Goal: Information Seeking & Learning: Understand process/instructions

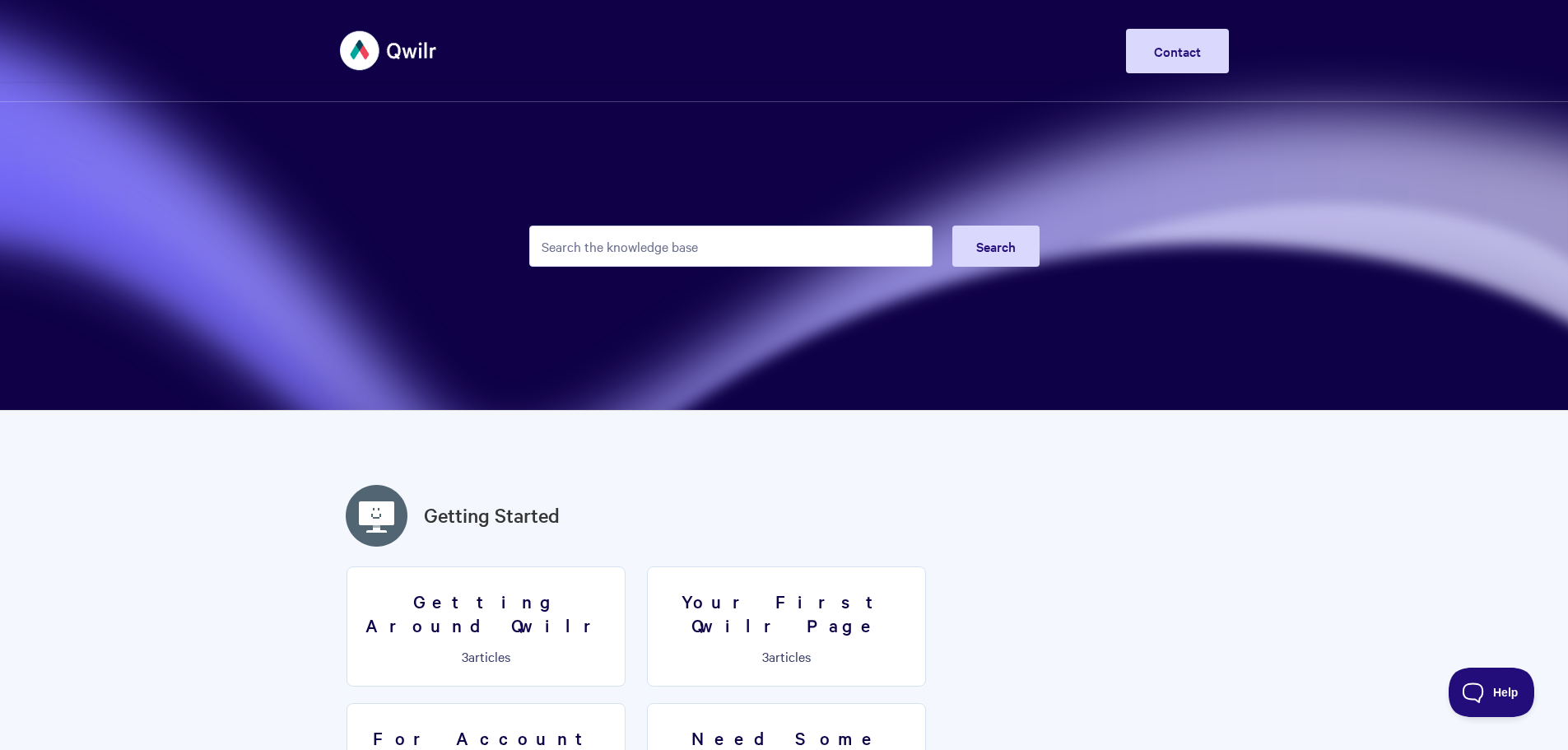
click at [663, 255] on input "Search the knowledge base" at bounding box center [731, 245] width 403 height 41
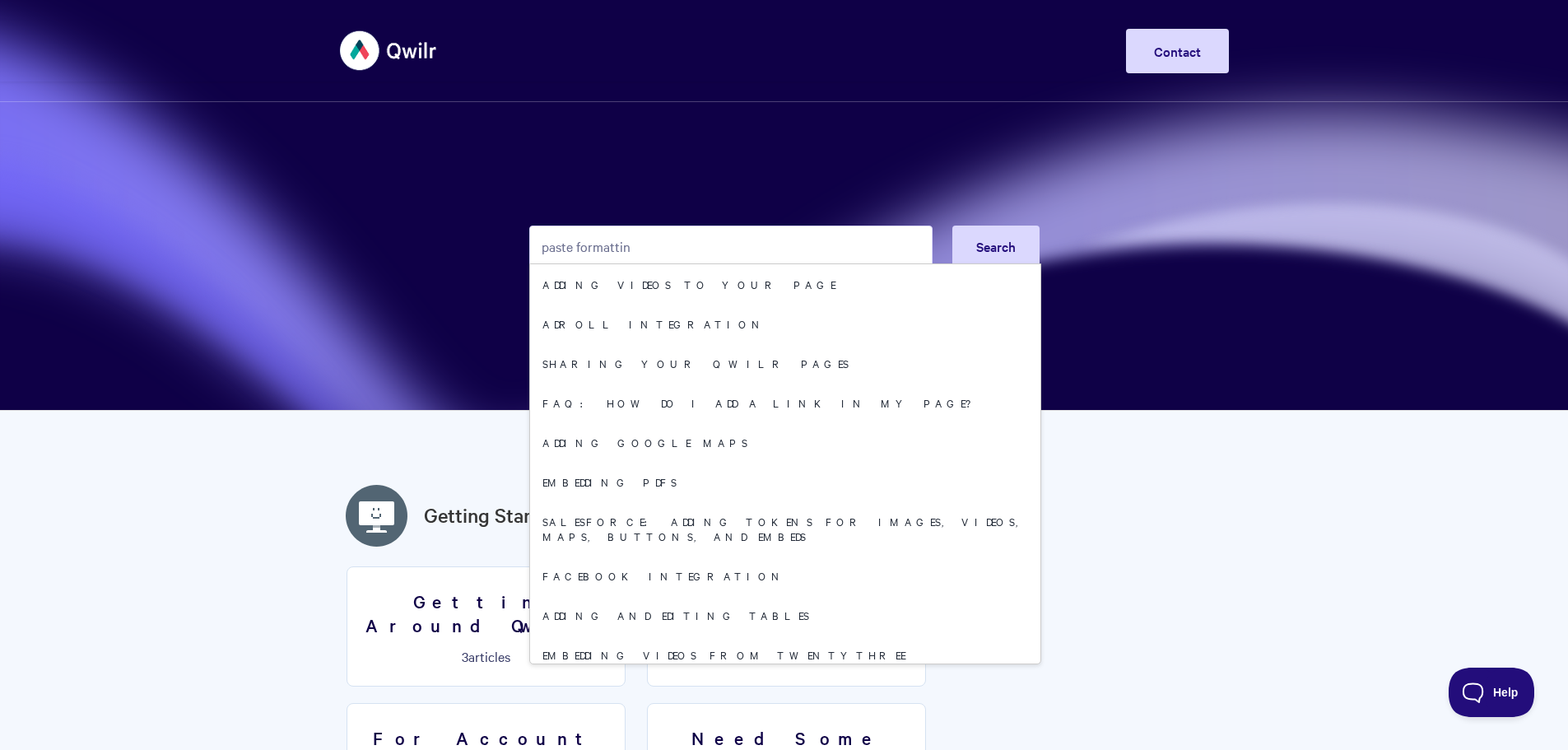
type input "paste formatting"
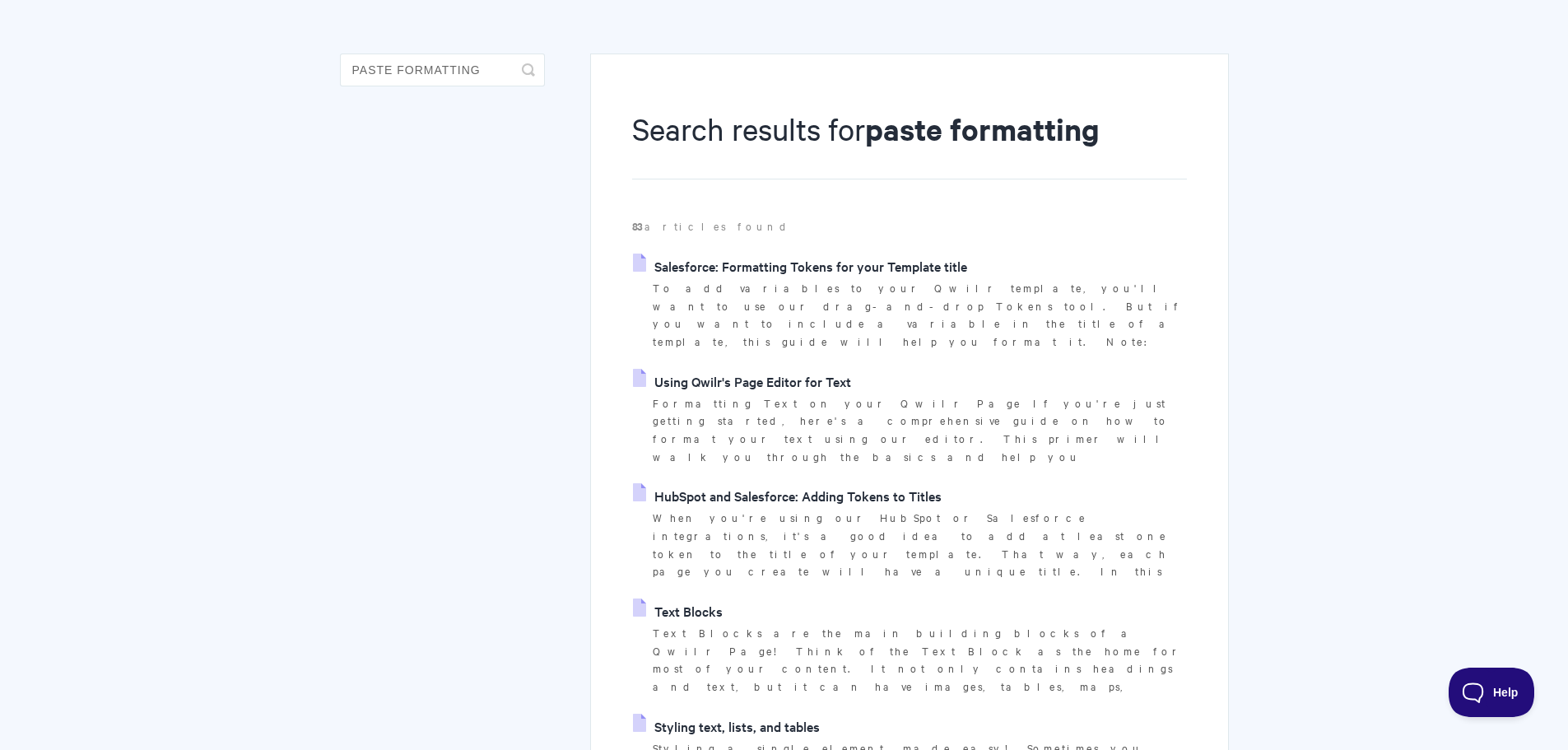
drag, startPoint x: 1340, startPoint y: 311, endPoint x: 1342, endPoint y: 342, distance: 31.1
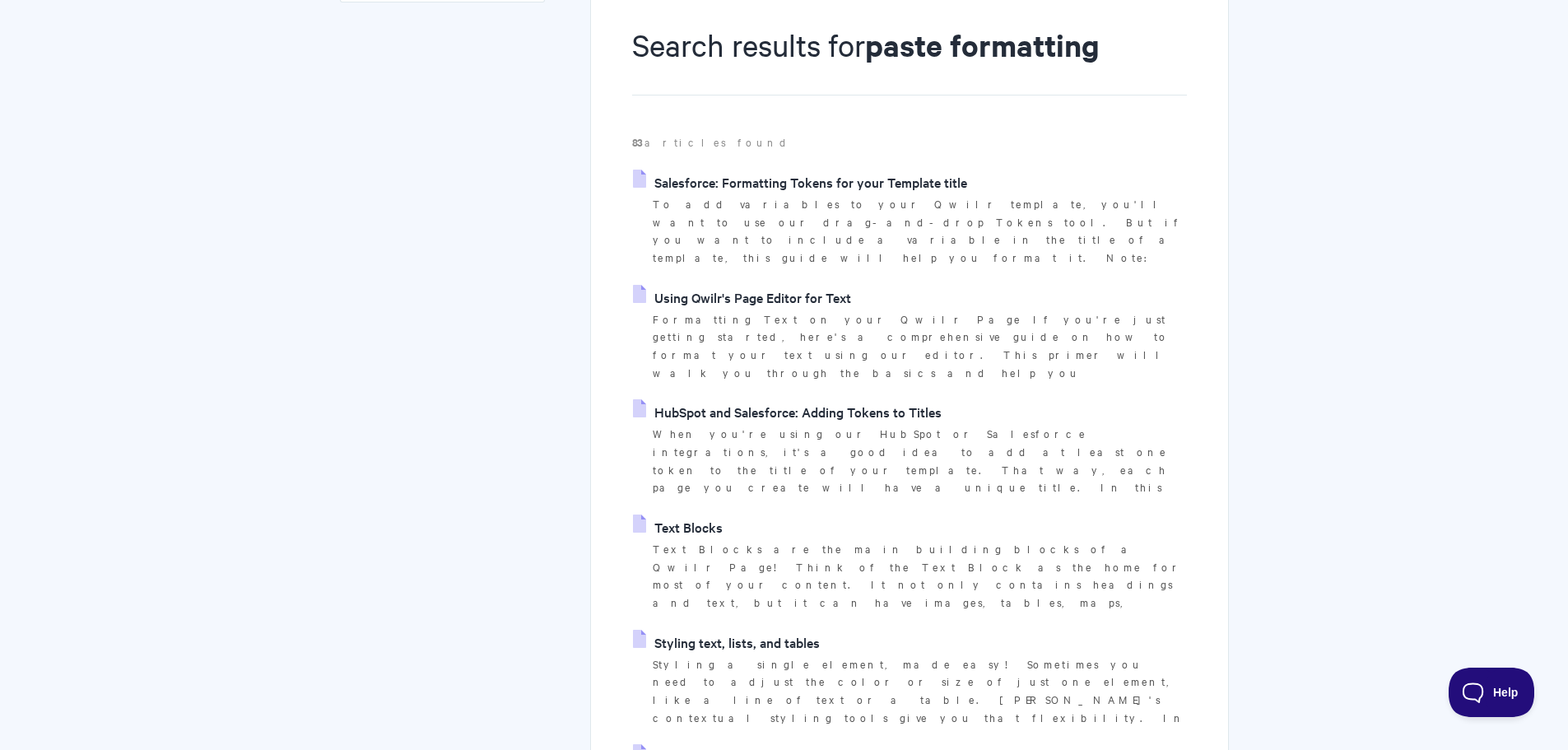
drag, startPoint x: 1249, startPoint y: 338, endPoint x: 1089, endPoint y: 412, distance: 176.3
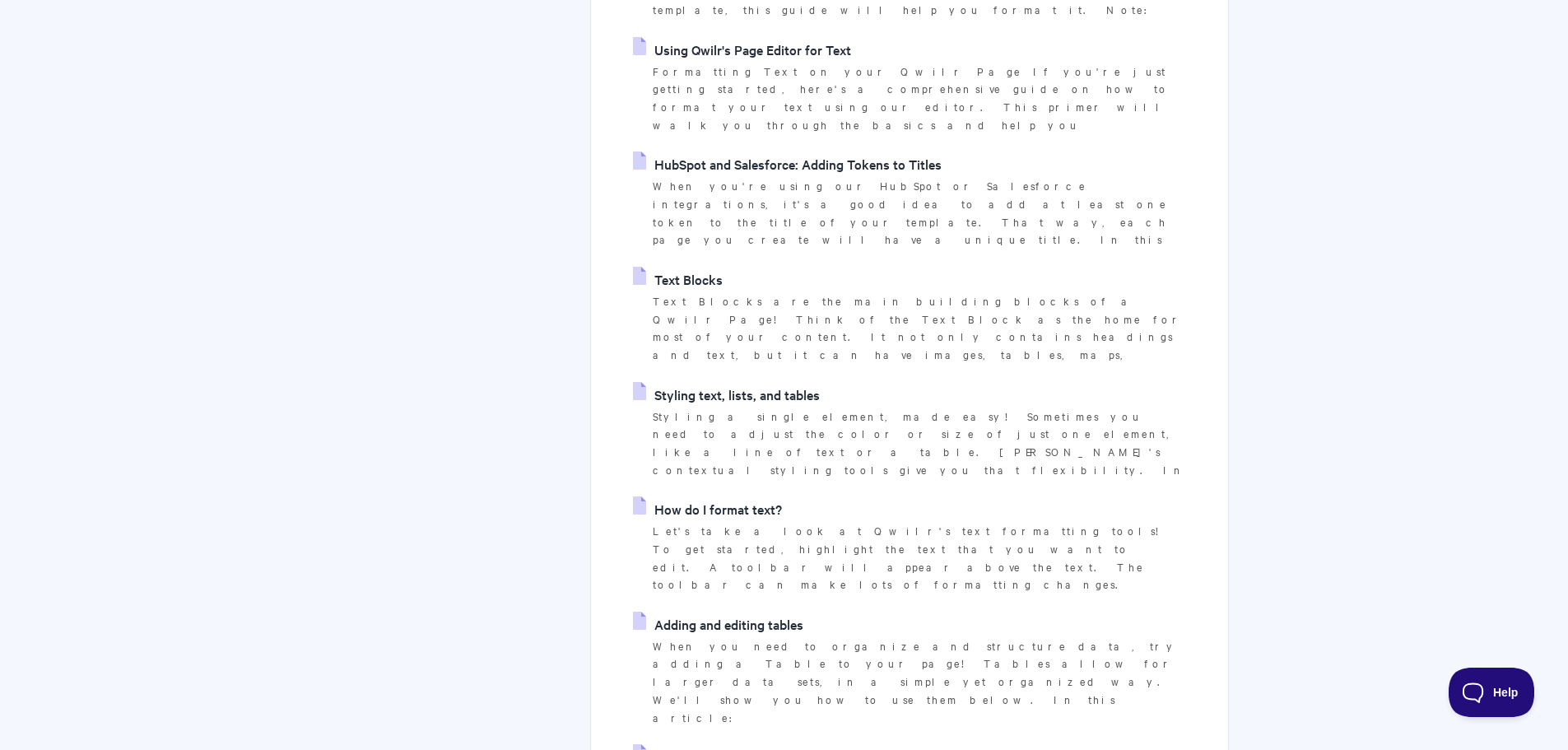
scroll to position [444, 0]
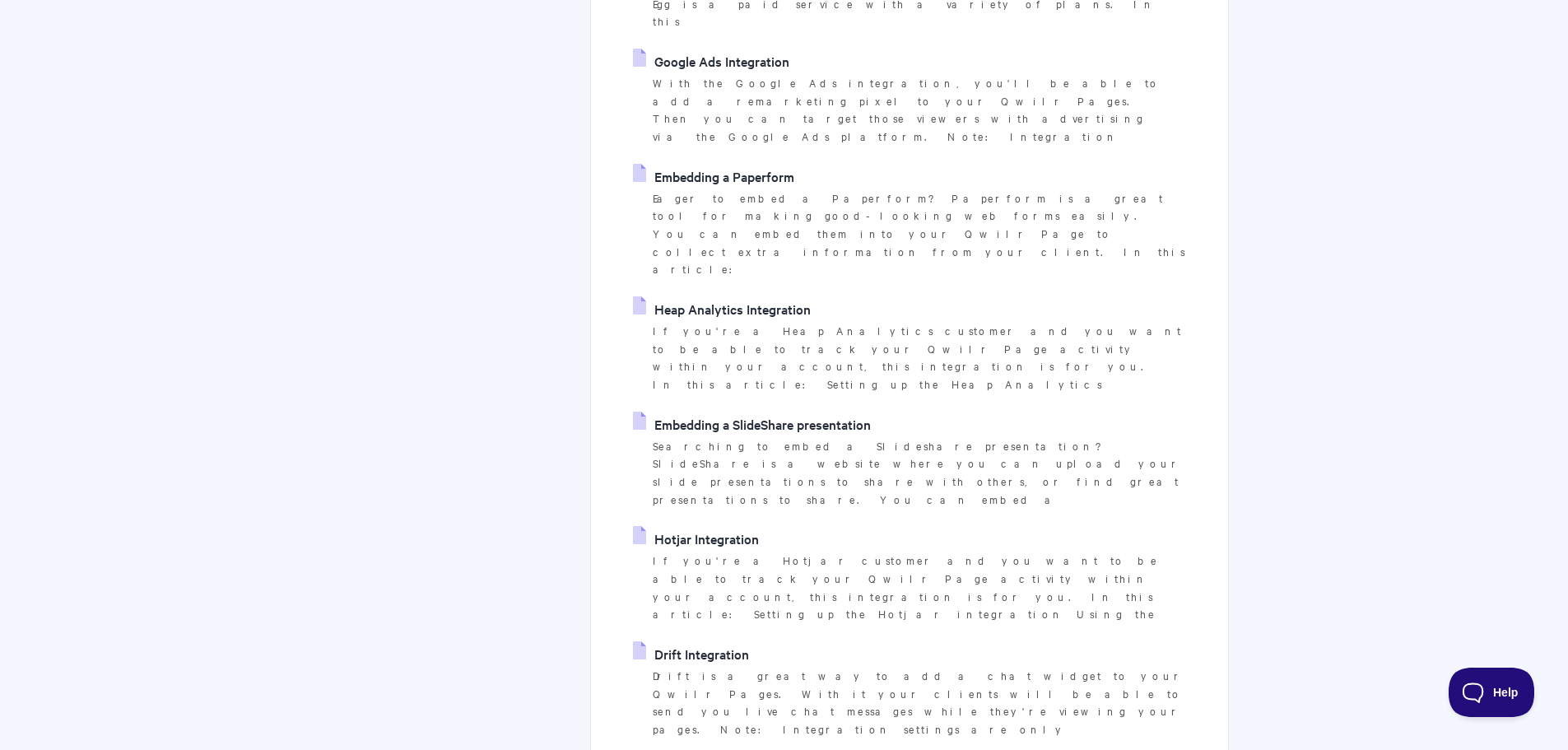
drag, startPoint x: 1269, startPoint y: 325, endPoint x: 1274, endPoint y: 388, distance: 63.2
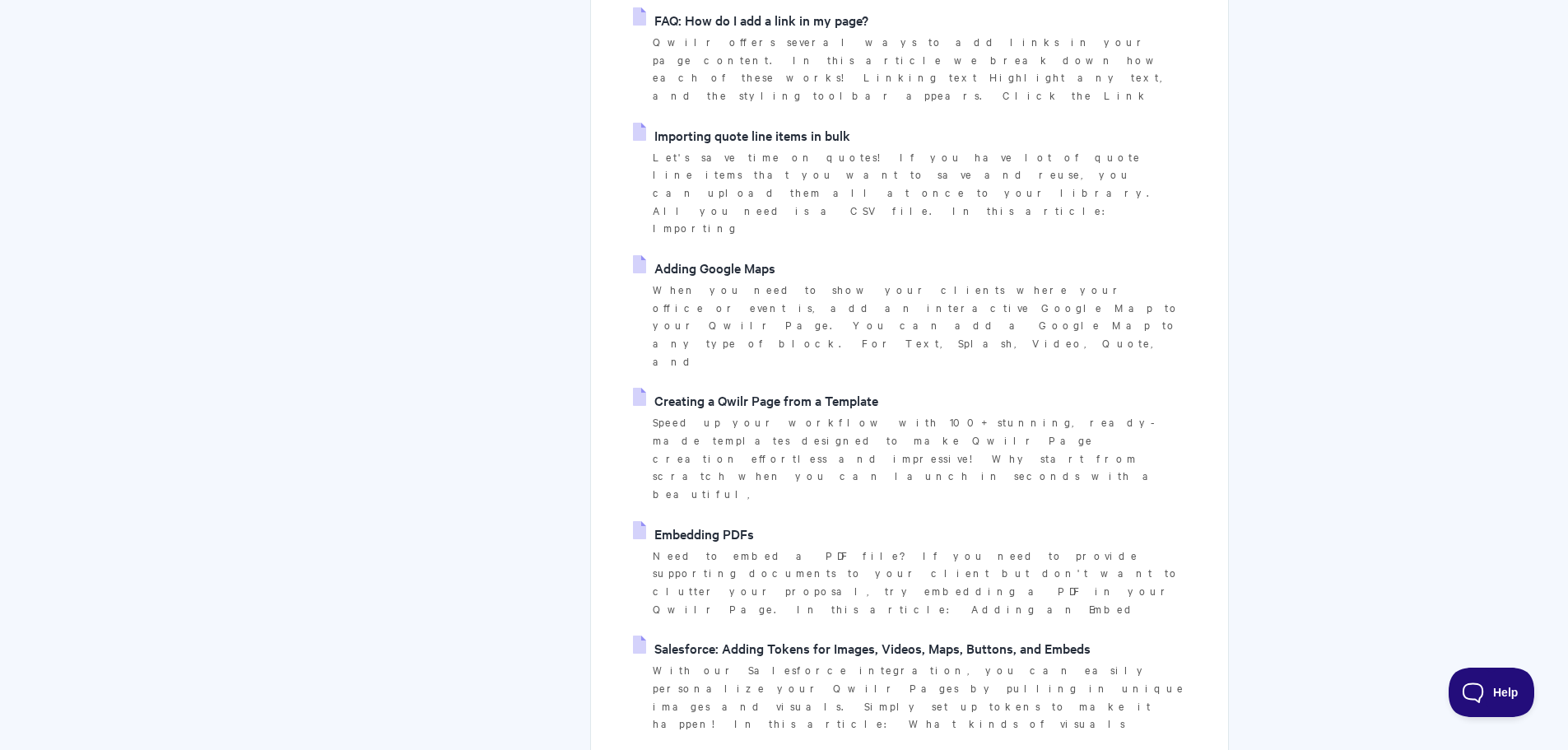
scroll to position [0, 0]
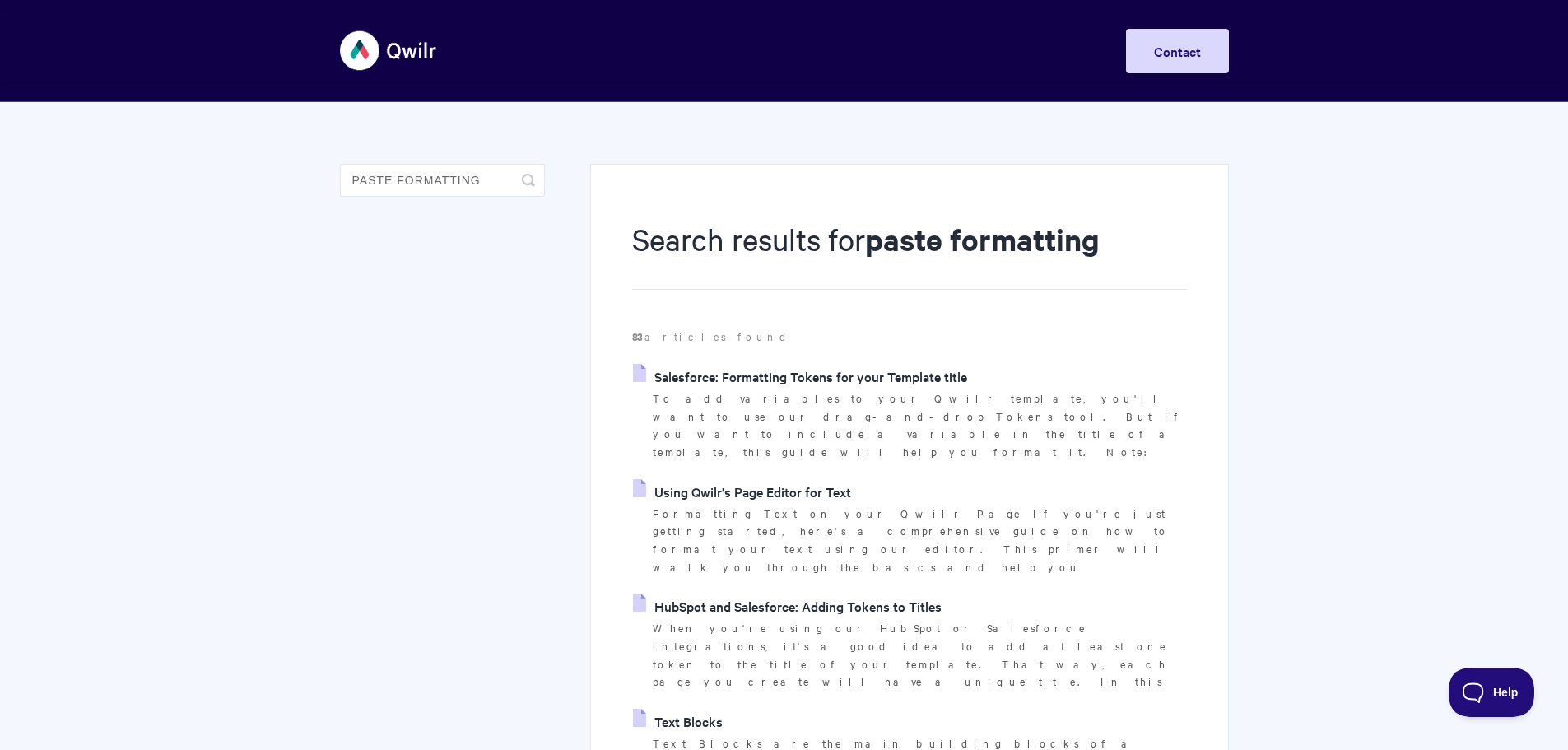
drag, startPoint x: 1274, startPoint y: 373, endPoint x: 1256, endPoint y: -17, distance: 390.4
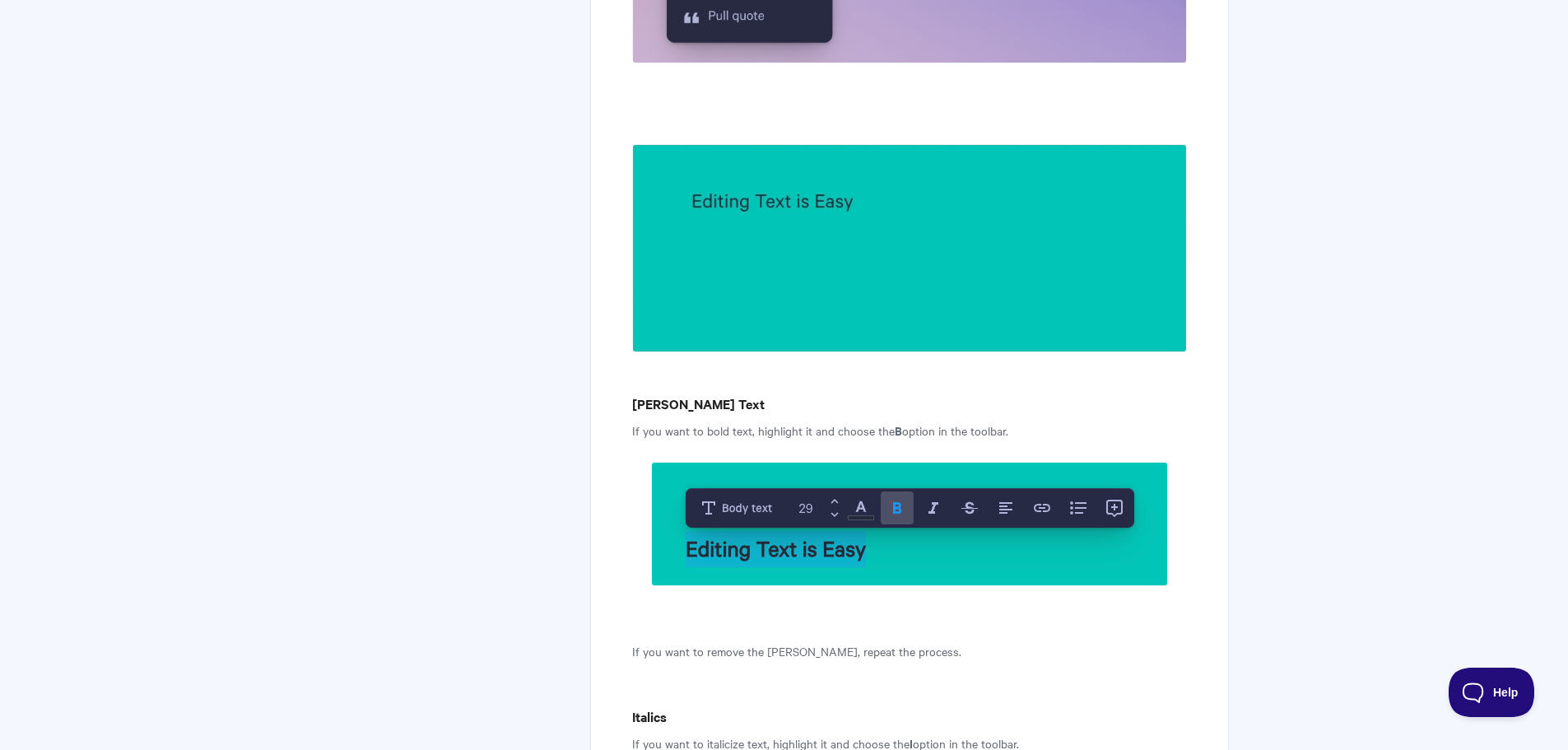
drag, startPoint x: 1292, startPoint y: 311, endPoint x: 1276, endPoint y: 430, distance: 120.1
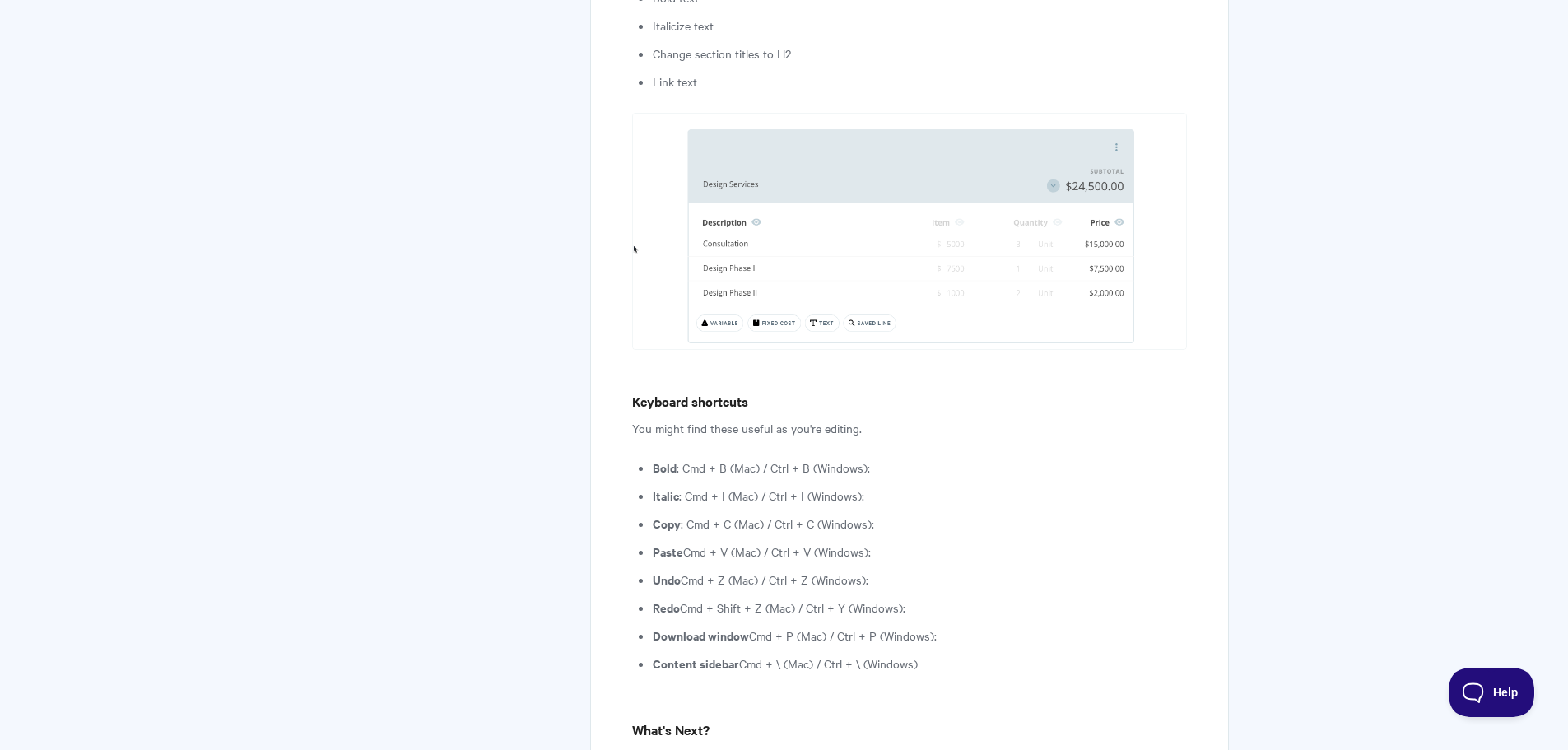
scroll to position [4538, 0]
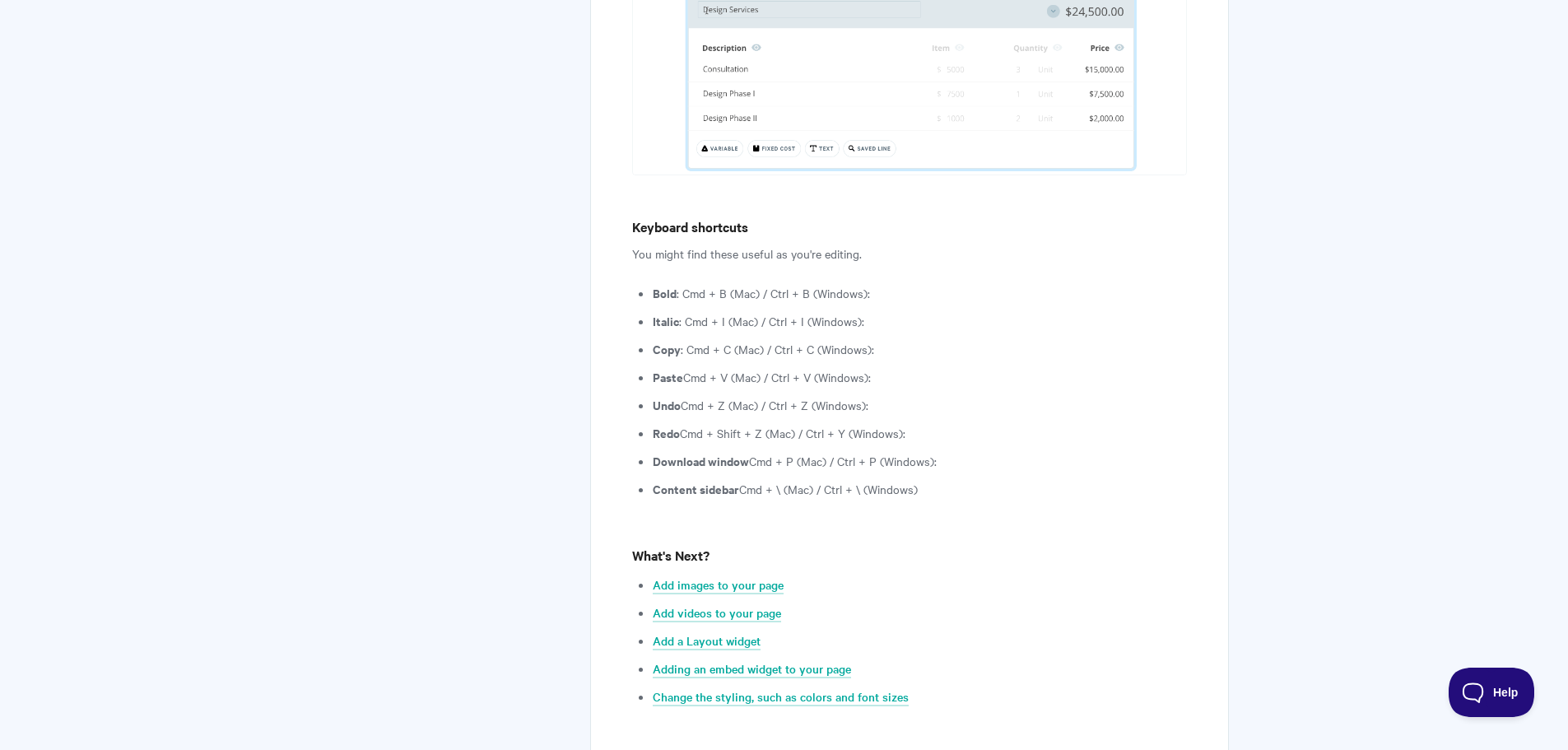
drag, startPoint x: 1279, startPoint y: 287, endPoint x: 1270, endPoint y: 418, distance: 131.3
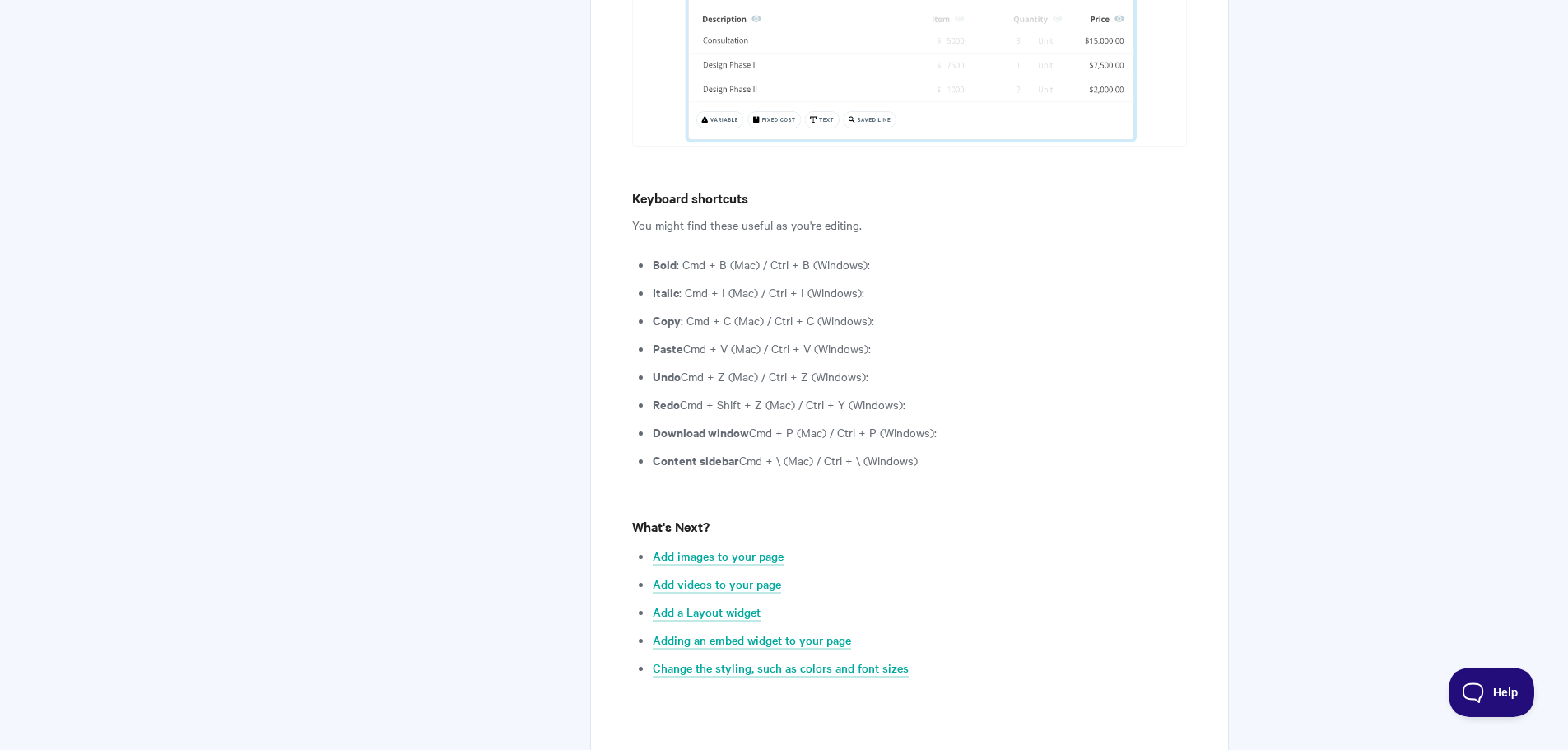
scroll to position [4646, 0]
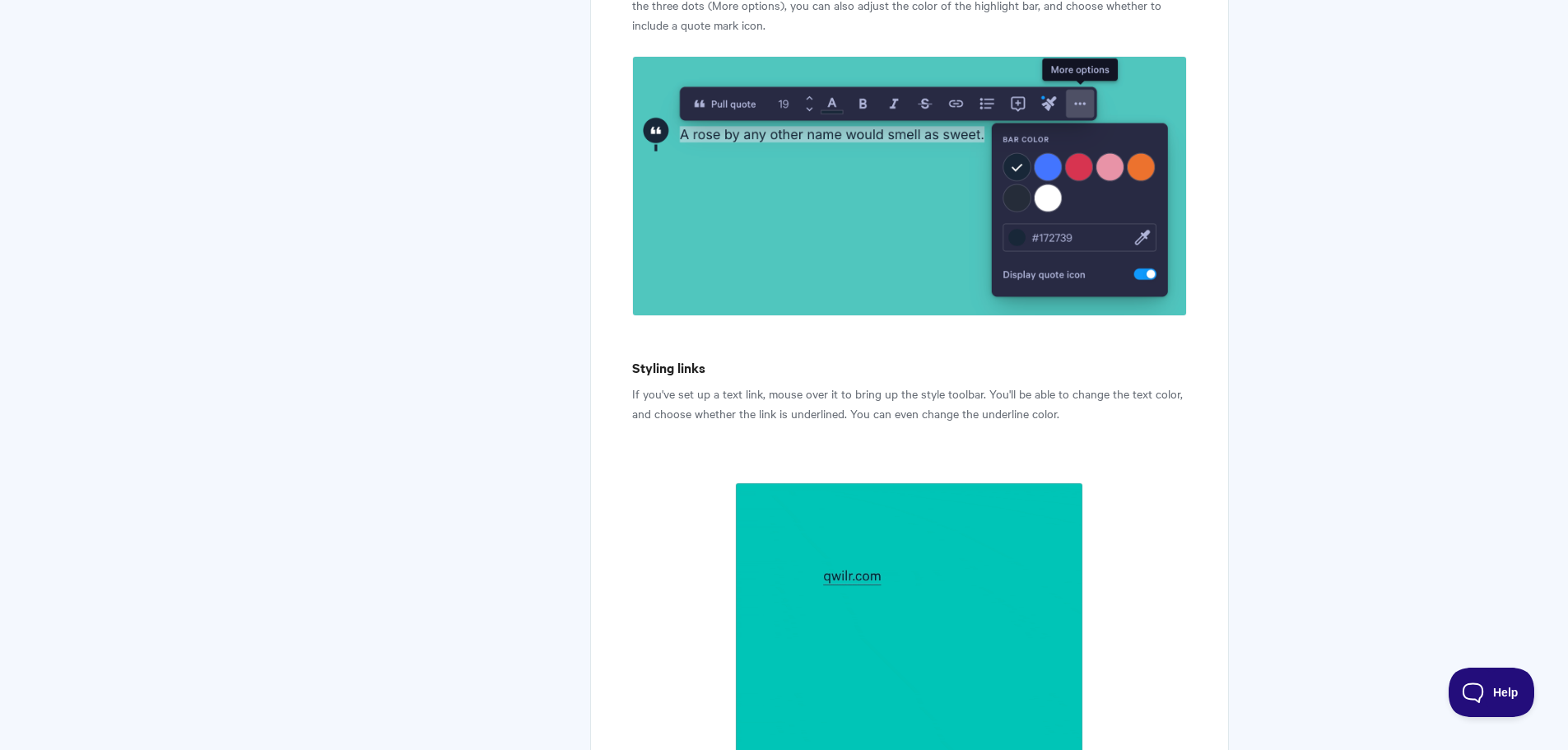
scroll to position [4072, 0]
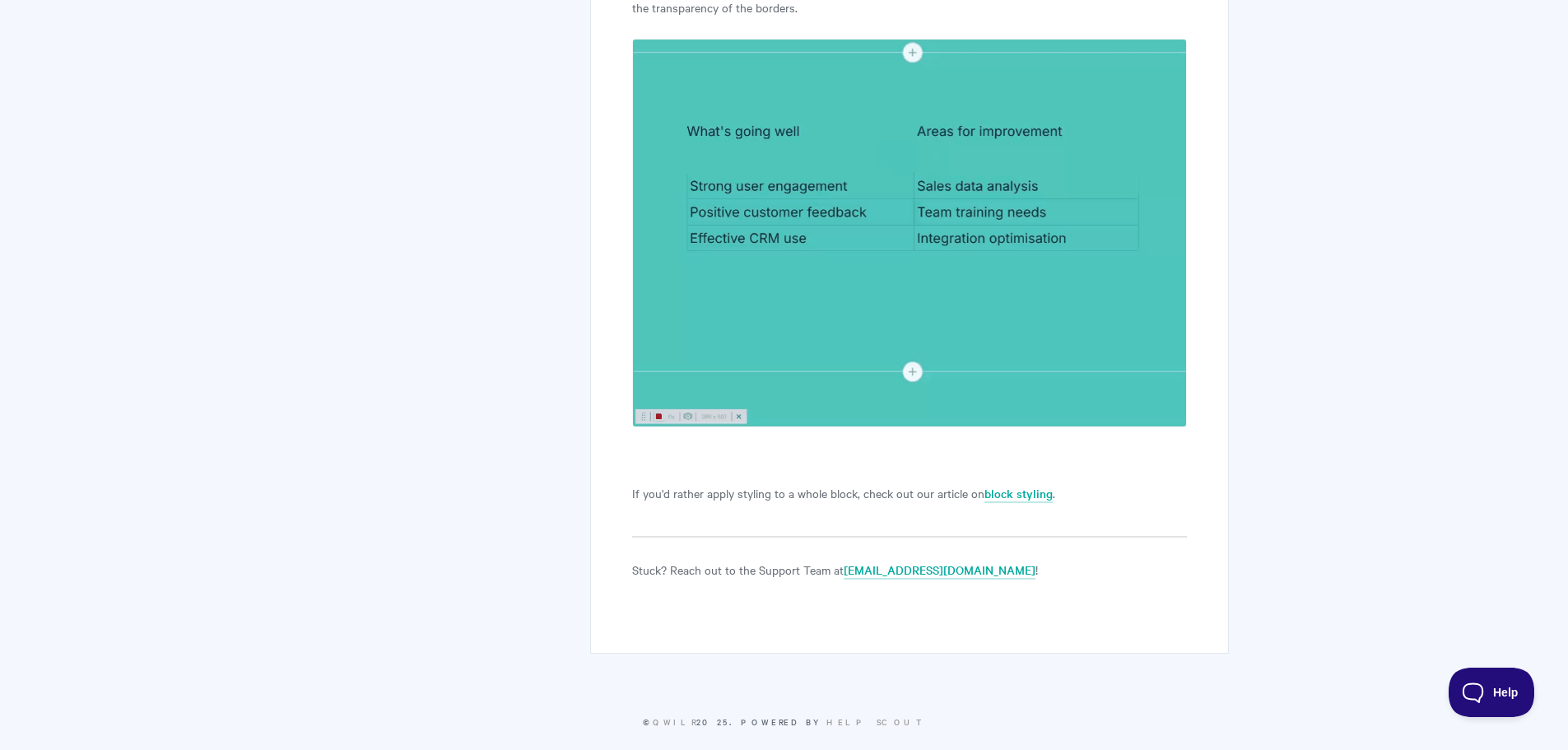
drag, startPoint x: 1188, startPoint y: 574, endPoint x: 1183, endPoint y: 594, distance: 20.6
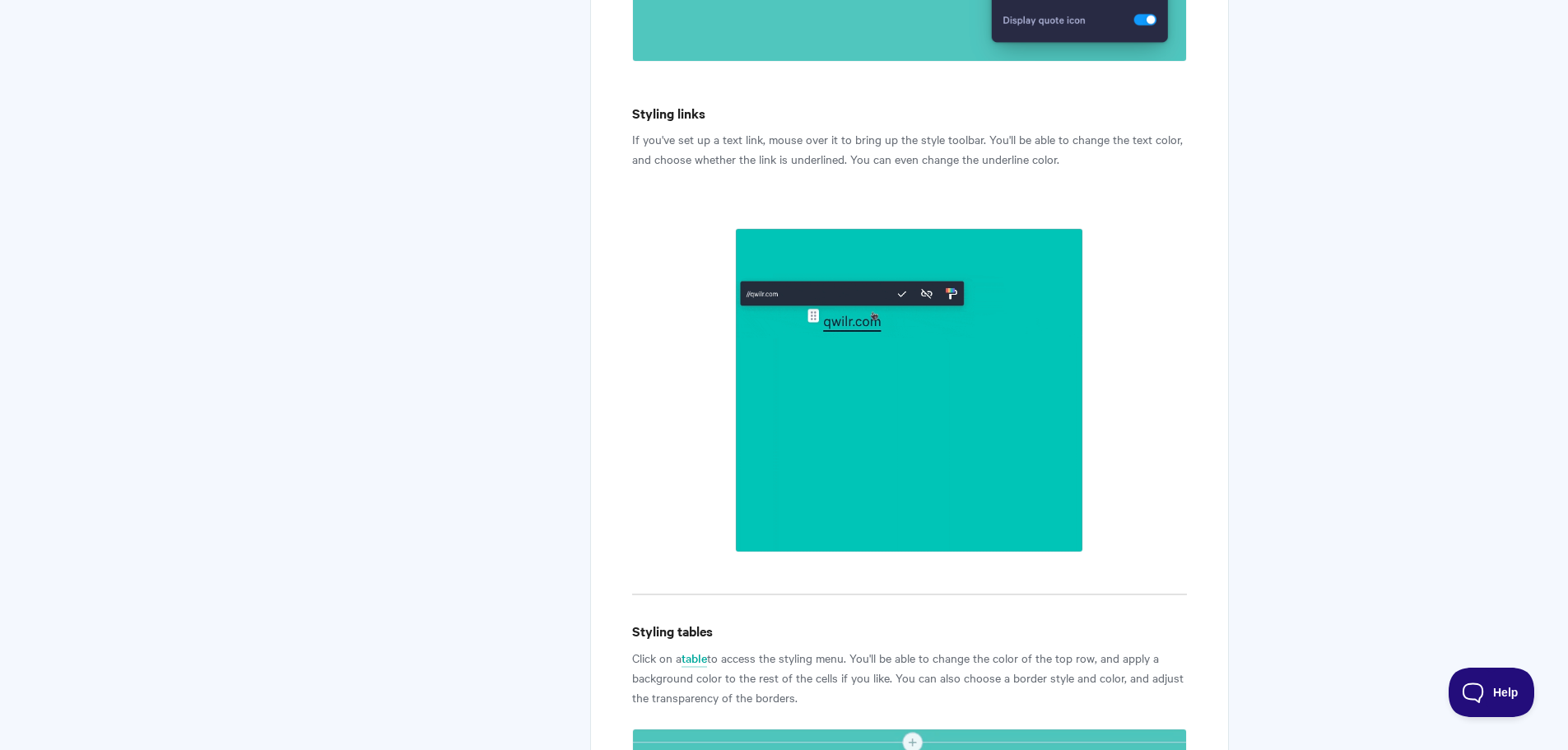
scroll to position [3249, 0]
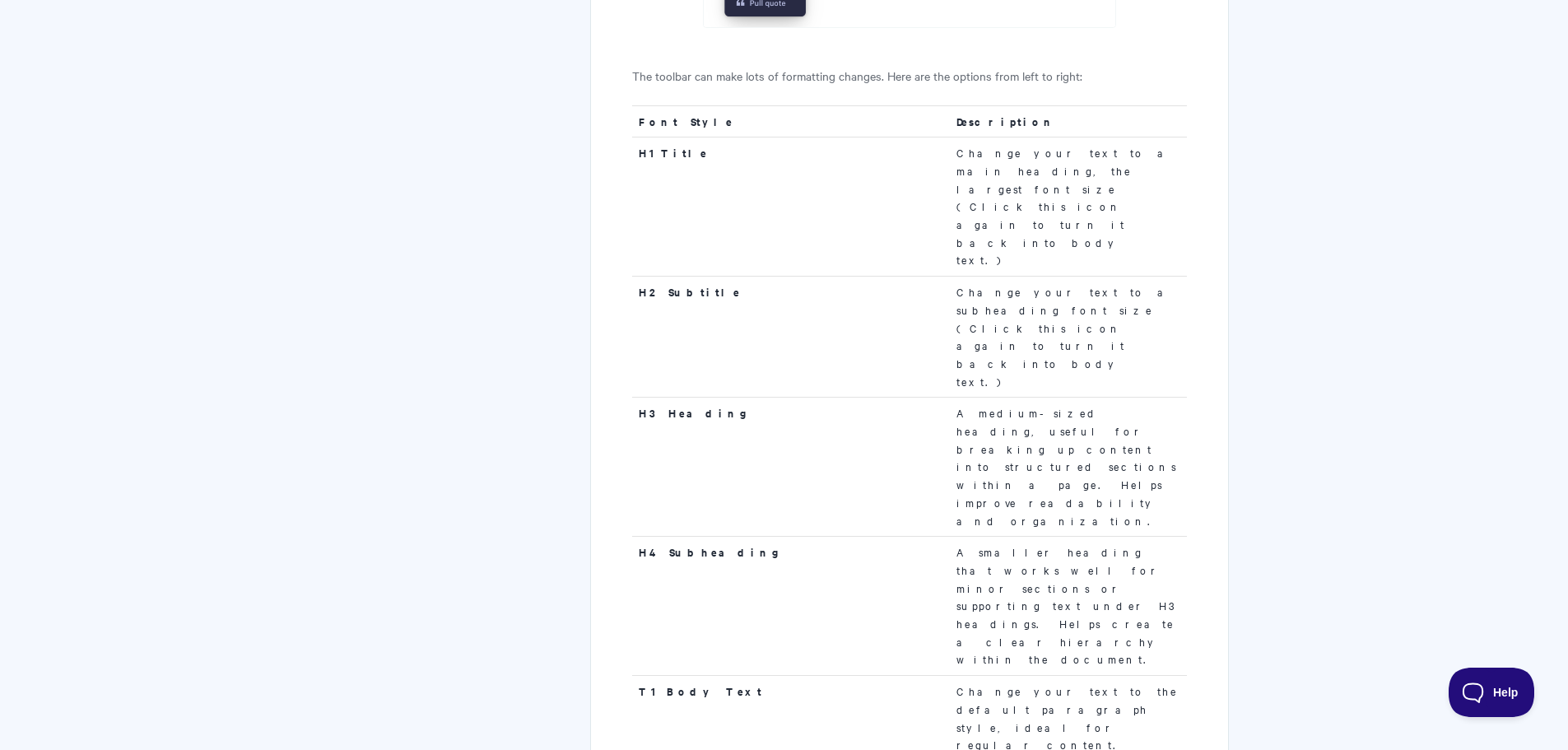
scroll to position [1549, 0]
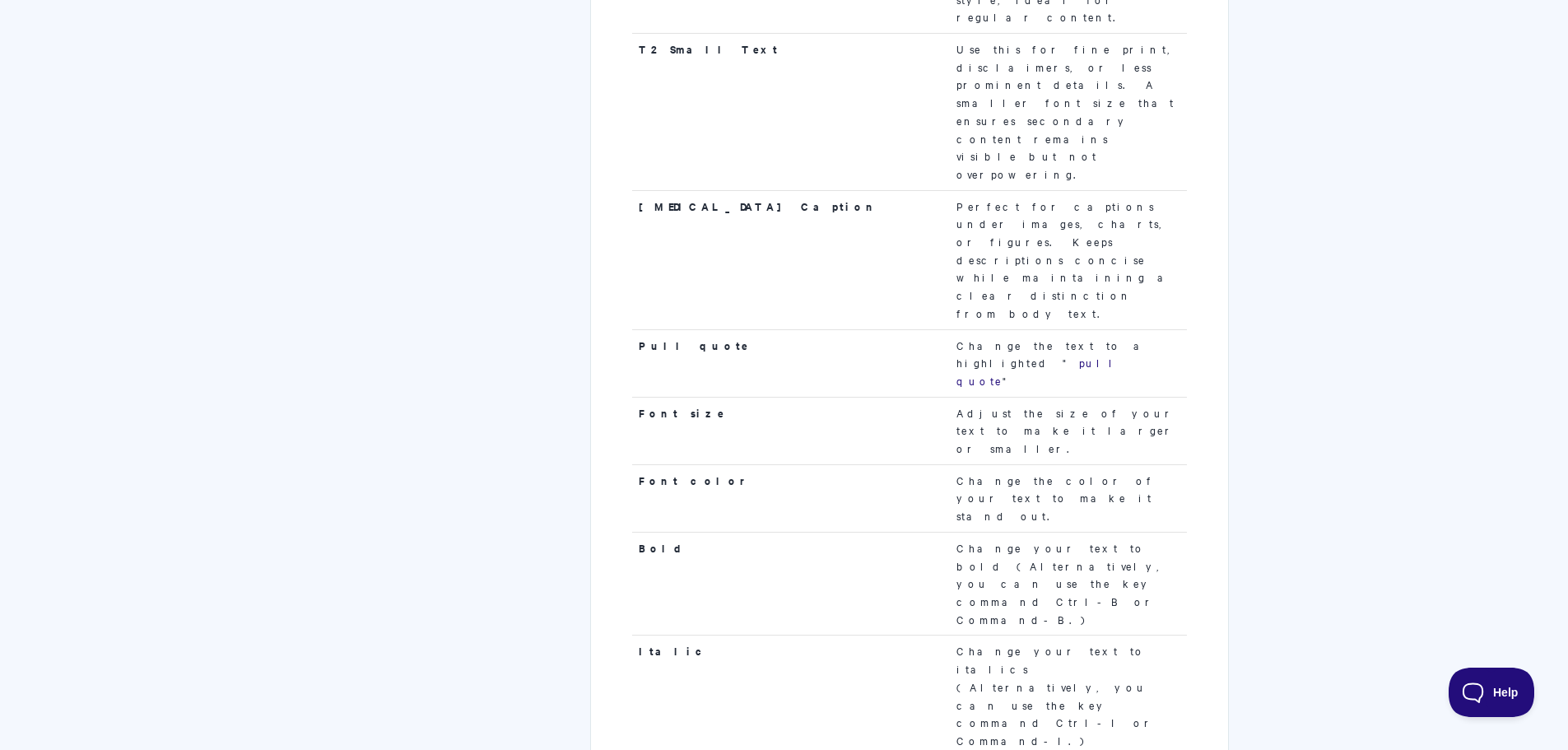
drag, startPoint x: 1256, startPoint y: 395, endPoint x: 1254, endPoint y: 409, distance: 14.1
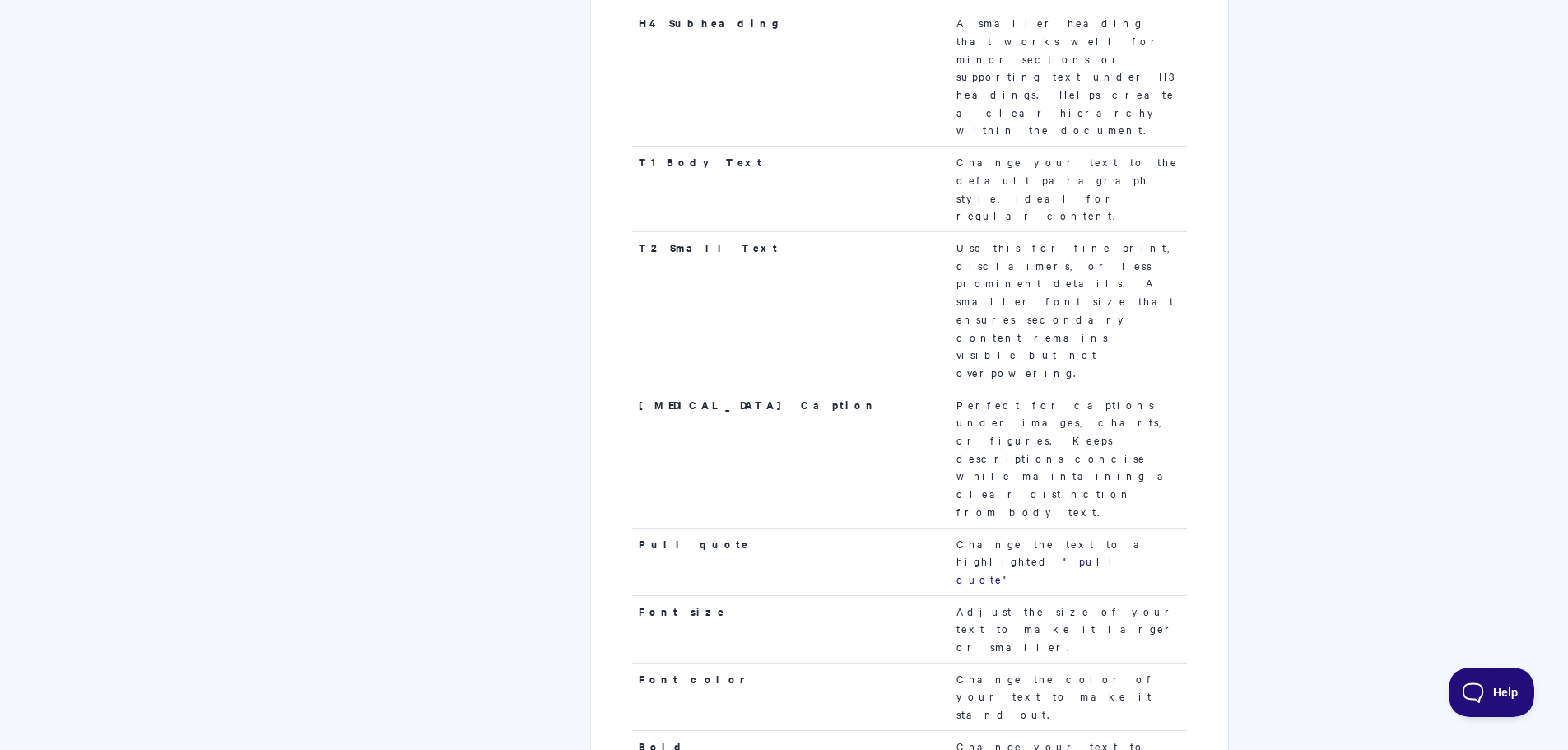
scroll to position [1302, 0]
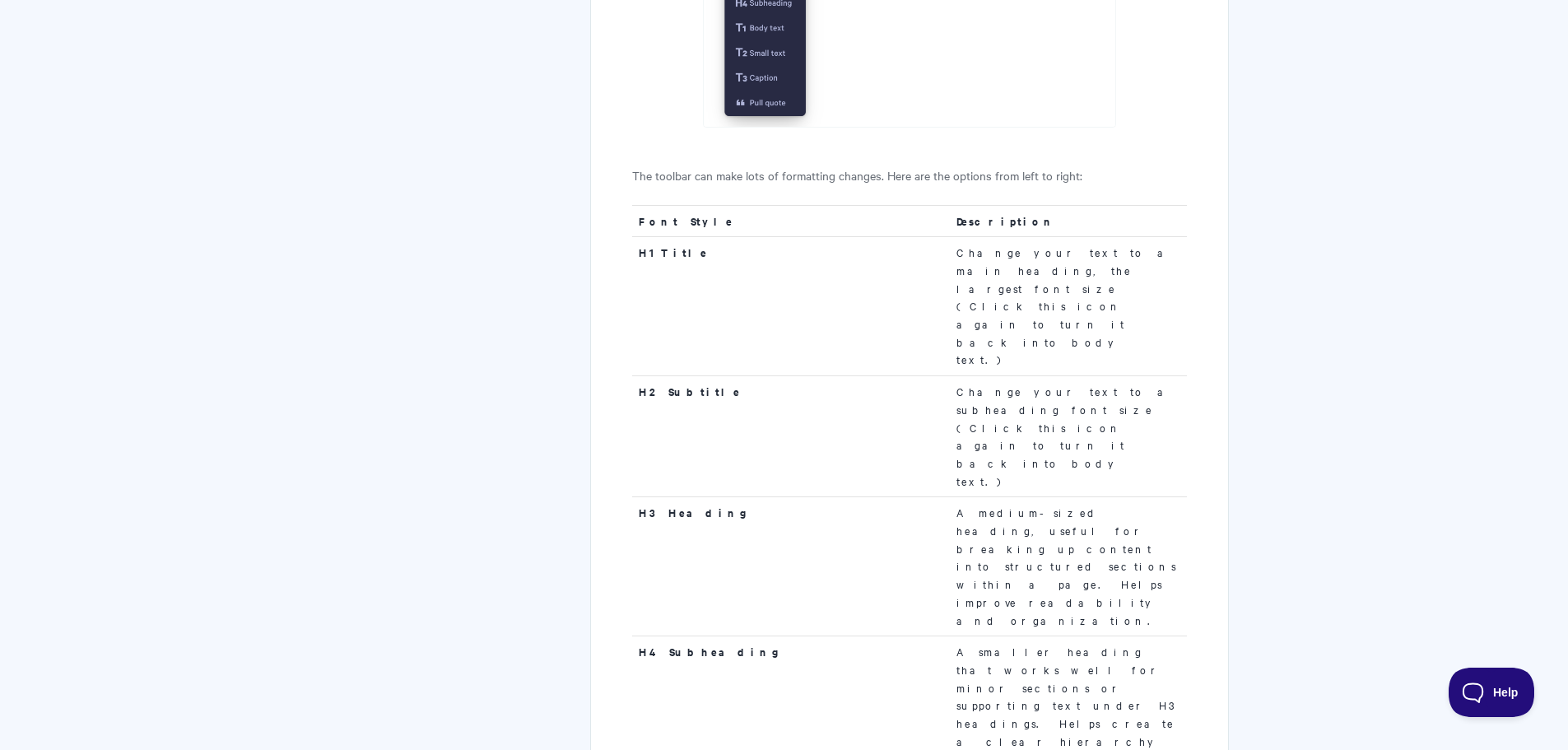
drag, startPoint x: 1249, startPoint y: 463, endPoint x: 1236, endPoint y: 247, distance: 216.4
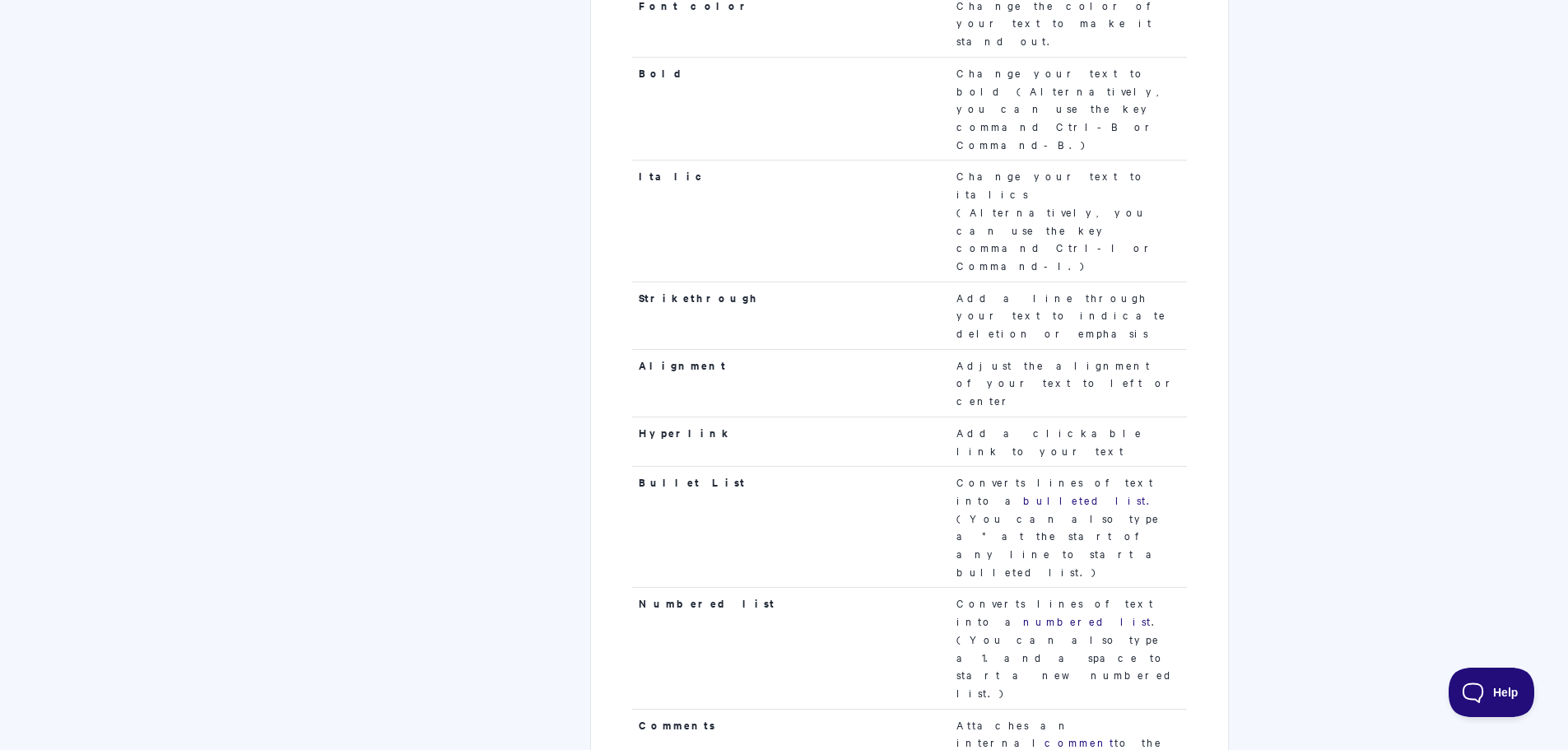
drag, startPoint x: 1245, startPoint y: 522, endPoint x: 1232, endPoint y: 581, distance: 60.4
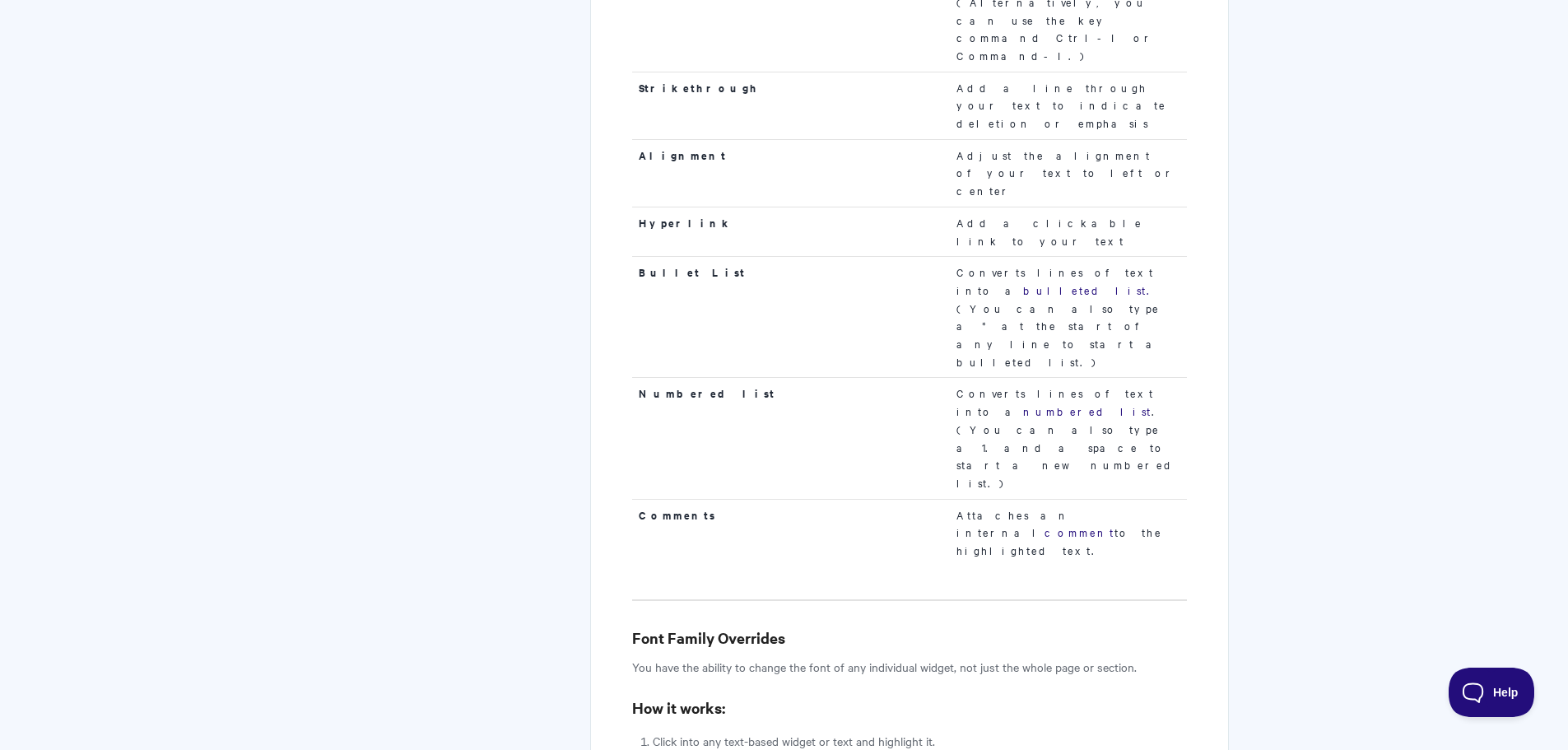
scroll to position [1940, 0]
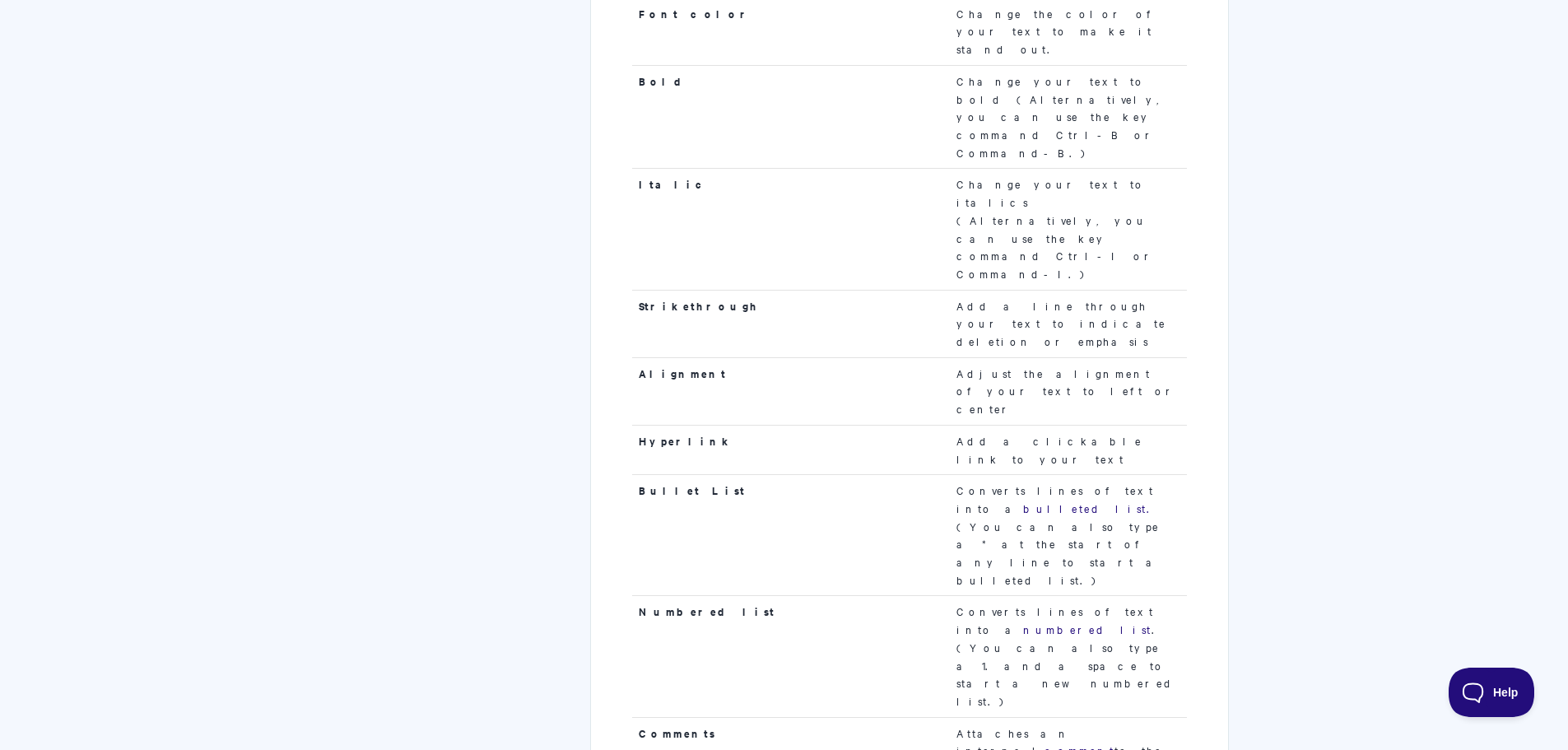
drag, startPoint x: 1205, startPoint y: 551, endPoint x: 1197, endPoint y: 397, distance: 154.2
